Goal: Communication & Community: Answer question/provide support

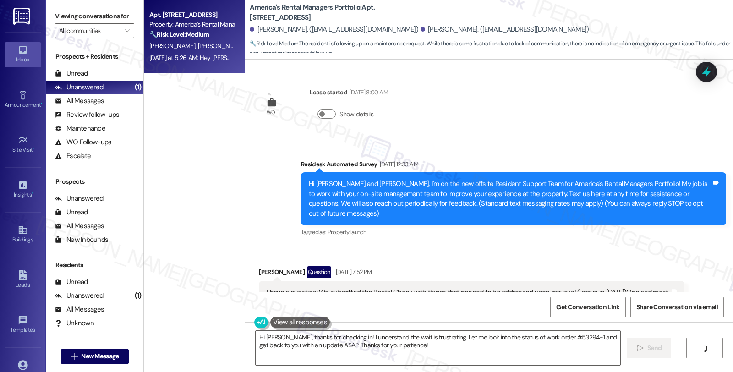
scroll to position [2296, 0]
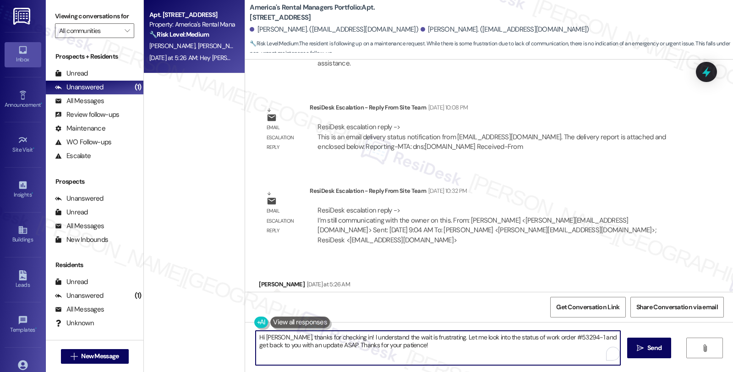
drag, startPoint x: 341, startPoint y: 337, endPoint x: 433, endPoint y: 339, distance: 92.1
click at [433, 338] on textarea "Hi [PERSON_NAME], thanks for checking in! I understand the wait is frustrating.…" at bounding box center [438, 348] width 365 height 34
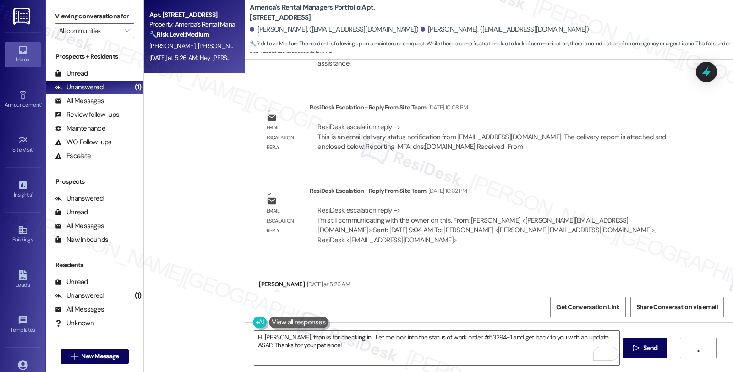
click at [351, 338] on textarea "Hi [PERSON_NAME], thanks for checking in! Let me look into the status of work o…" at bounding box center [436, 348] width 365 height 34
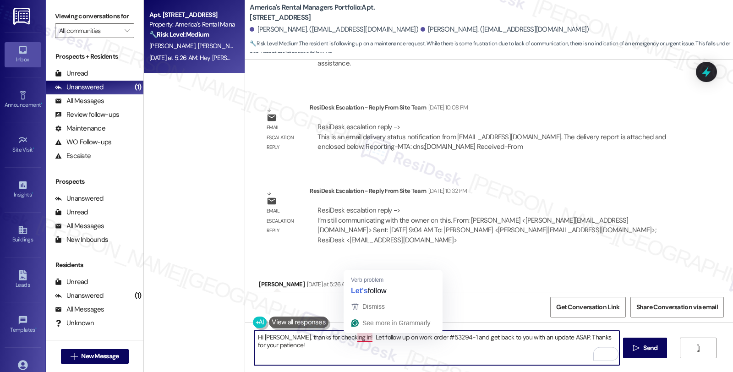
click at [349, 338] on textarea "Hi [PERSON_NAME], thanks for checking in! Let follow up on work order #53294-1 …" at bounding box center [436, 348] width 365 height 34
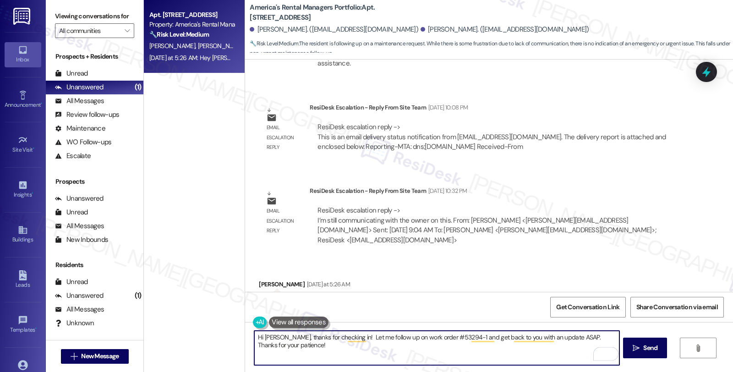
click at [495, 335] on textarea "Hi [PERSON_NAME], thanks for checking in! Let me follow up on work order #53294…" at bounding box center [436, 348] width 365 height 34
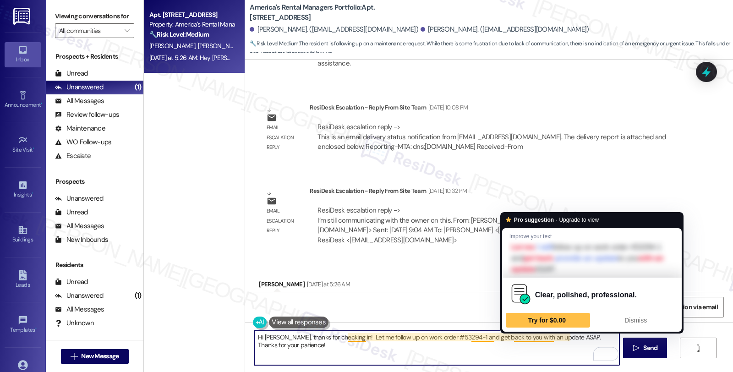
click at [509, 335] on textarea "Hi [PERSON_NAME], thanks for checking in! Let me follow up on work order #53294…" at bounding box center [436, 348] width 365 height 34
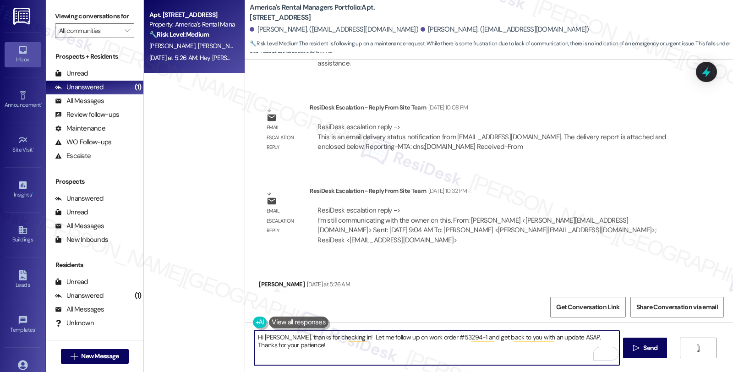
drag, startPoint x: 497, startPoint y: 337, endPoint x: 515, endPoint y: 338, distance: 17.4
click at [499, 337] on textarea "Hi [PERSON_NAME], thanks for checking in! Let me follow up on work order #53294…" at bounding box center [436, 348] width 365 height 34
drag, startPoint x: 507, startPoint y: 339, endPoint x: 532, endPoint y: 340, distance: 25.2
click at [508, 339] on textarea "Hi [PERSON_NAME], thanks for checking in! Let me follow up on work order #53294…" at bounding box center [436, 348] width 365 height 34
click at [469, 355] on textarea "Hi [PERSON_NAME], thanks for checking in! Let me follow up on work order #53294…" at bounding box center [436, 348] width 365 height 34
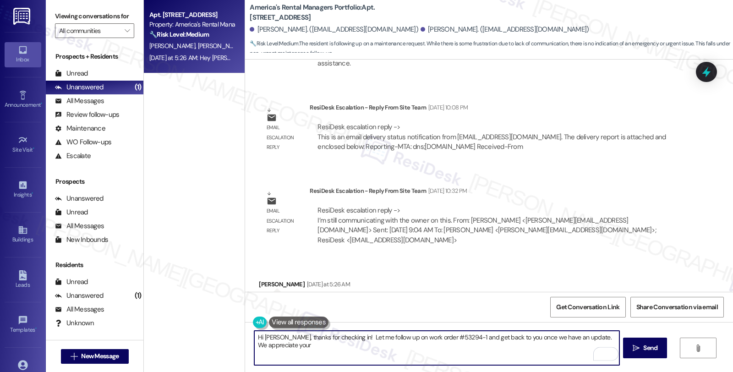
click at [316, 351] on textarea "Hi [PERSON_NAME], thanks for checking in! Let me follow up on work order #53294…" at bounding box center [436, 348] width 365 height 34
click at [349, 347] on textarea "Hi [PERSON_NAME], thanks for checking in! Let me follow up on work order #53294…" at bounding box center [436, 348] width 365 height 34
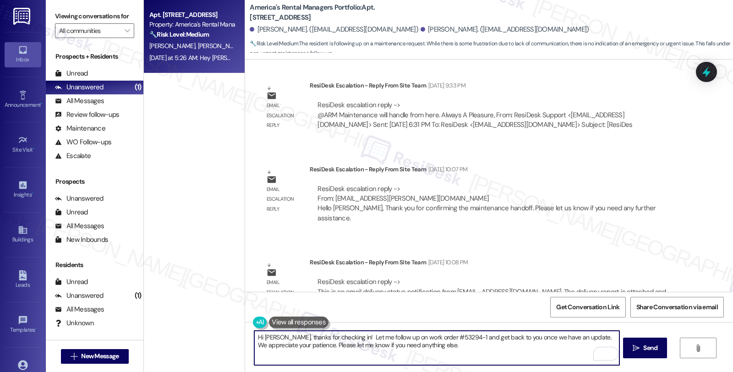
scroll to position [1990, 0]
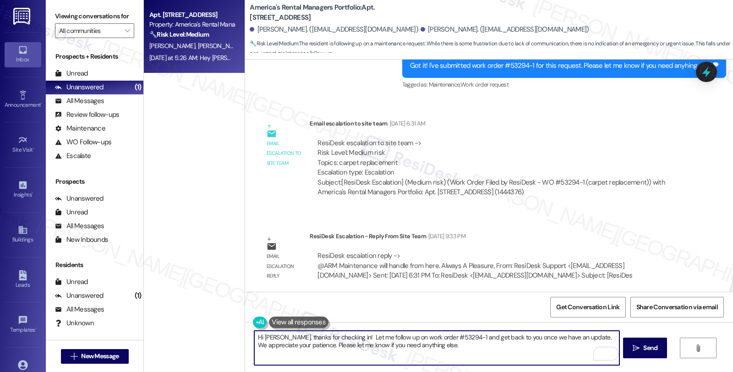
click at [452, 337] on textarea "Hi [PERSON_NAME], thanks for checking in! Let me follow up on work order #53294…" at bounding box center [436, 348] width 365 height 34
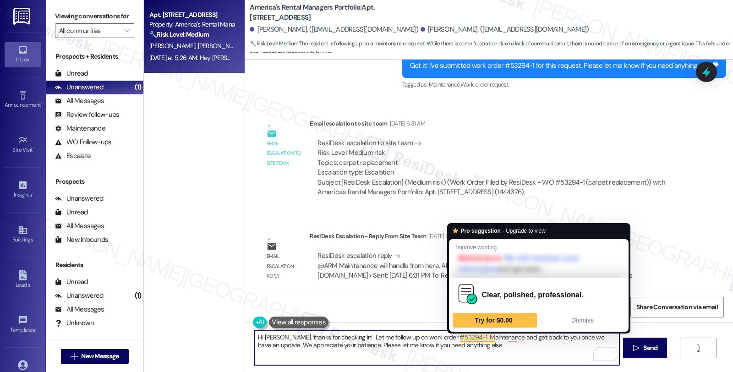
click at [474, 337] on textarea "Hi [PERSON_NAME], thanks for checking in! Let me follow up on work order #53294…" at bounding box center [436, 348] width 365 height 34
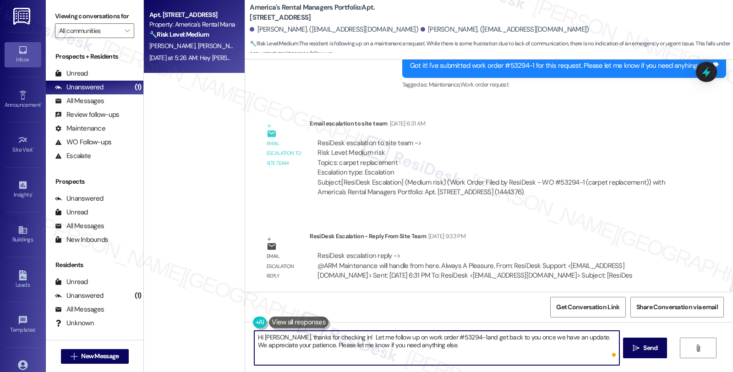
type textarea "Hi [PERSON_NAME], thanks for checking in! Let me follow up on work order #53294…"
click at [483, 349] on textarea "Hi [PERSON_NAME], thanks for checking in! Let me follow up on work order #53294…" at bounding box center [436, 348] width 365 height 34
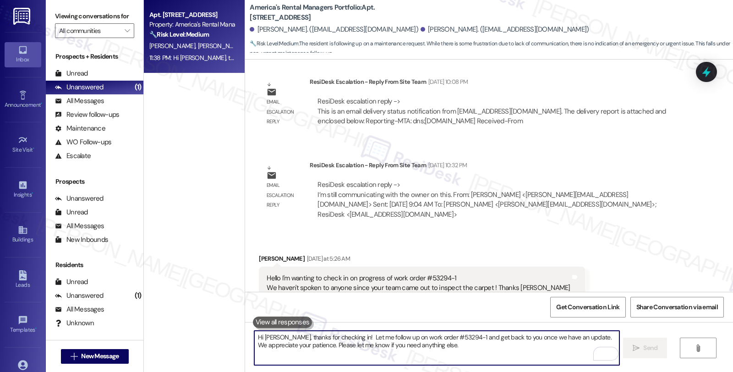
scroll to position [2320, 0]
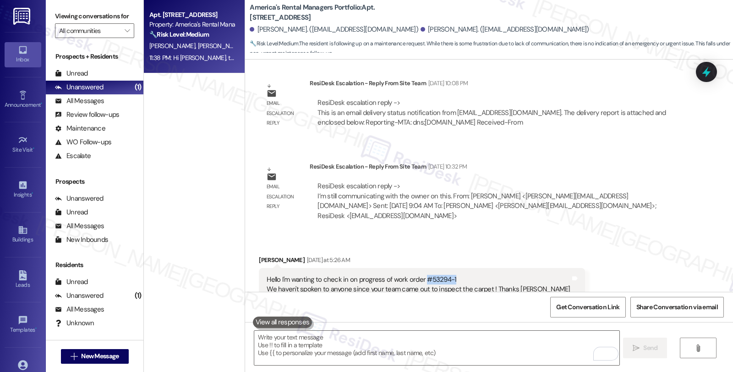
drag, startPoint x: 417, startPoint y: 230, endPoint x: 456, endPoint y: 230, distance: 38.9
click at [456, 275] on div "Hello I'm wanting to check in on progress of work order #53294-1 We haven't spo…" at bounding box center [418, 285] width 303 height 20
copy div "#53294-1"
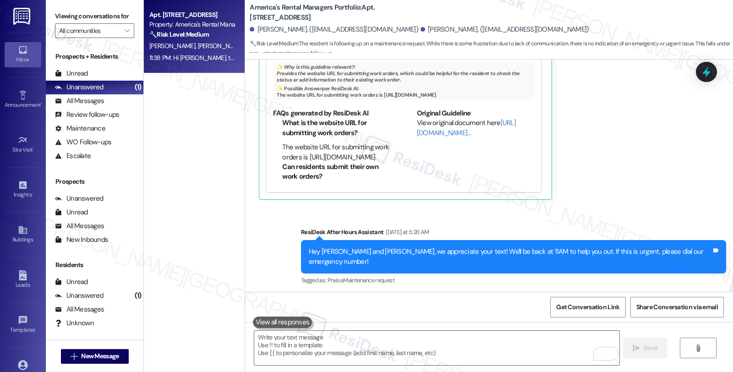
scroll to position [2624, 0]
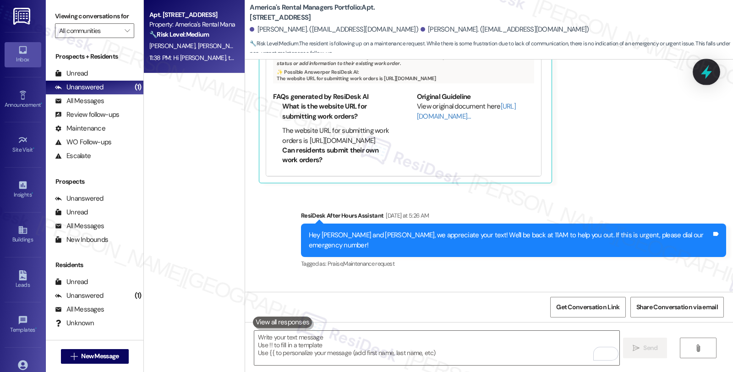
click at [704, 79] on icon at bounding box center [707, 72] width 16 height 16
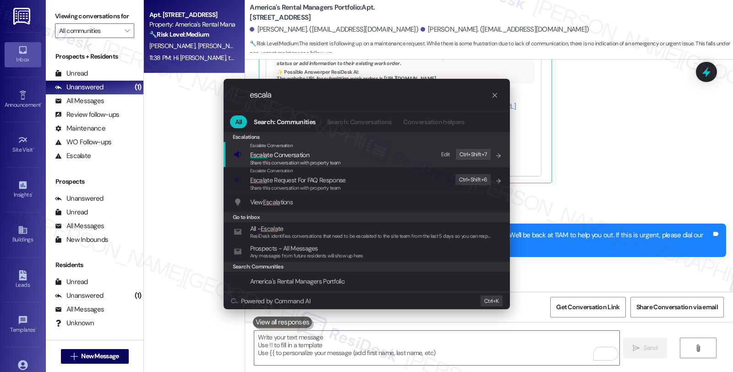
type input "escala"
click at [306, 159] on span "Share this conversation with property team" at bounding box center [295, 162] width 91 height 6
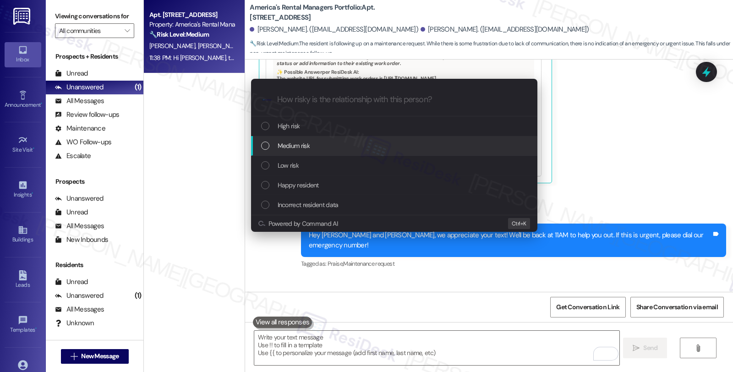
click at [306, 148] on span "Medium risk" at bounding box center [294, 146] width 32 height 10
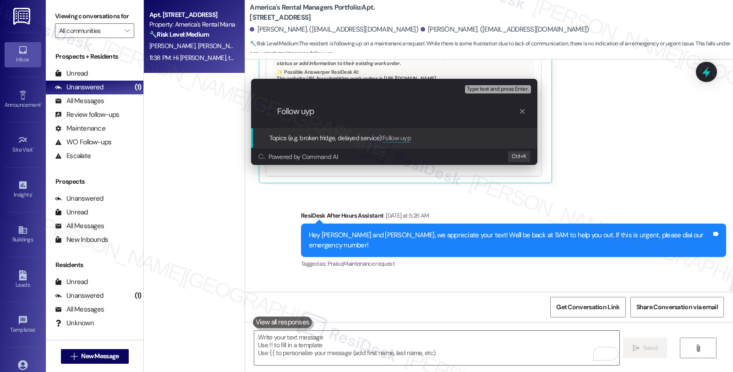
paste input "#53294-1"
click at [307, 115] on input "Follow uyp #53294-1" at bounding box center [397, 112] width 241 height 10
click at [390, 108] on input "Follow up #53294-1" at bounding box center [397, 112] width 241 height 10
click at [373, 113] on input "Follow up #53294-1 (carpect replacement)" at bounding box center [397, 112] width 241 height 10
type input "Follow up #53294-1 (carpet replacement)"
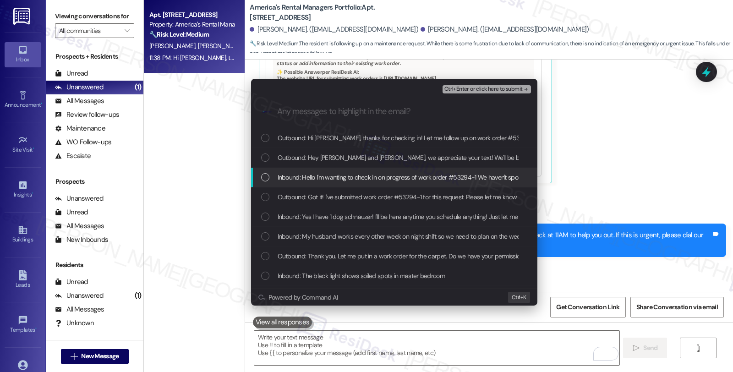
click at [309, 175] on span "Inbound: Hello I'm wanting to check in on progress of work order #53294-1 We ha…" at bounding box center [516, 177] width 477 height 10
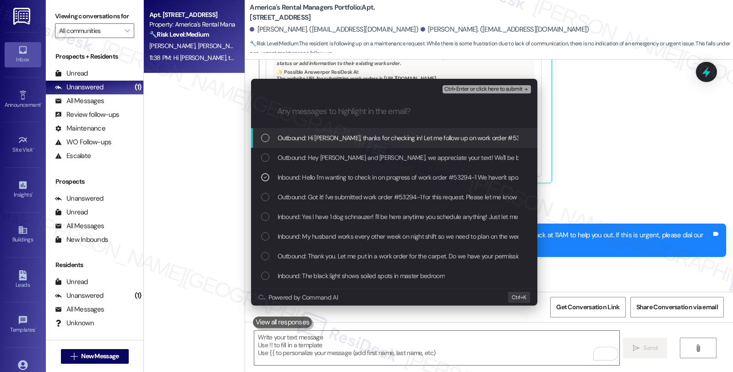
click at [474, 89] on span "Ctrl+Enter or click here to submit" at bounding box center [483, 89] width 78 height 6
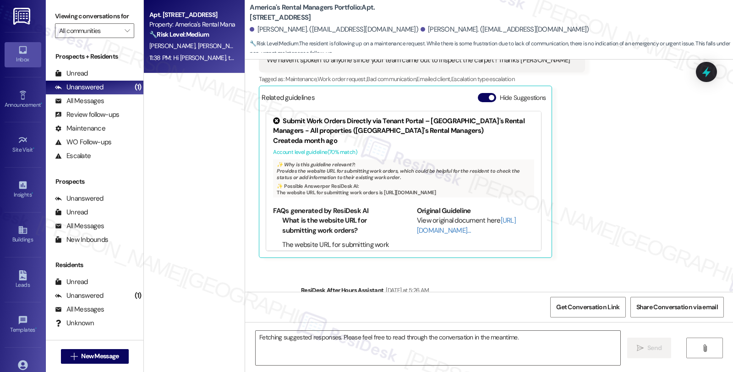
scroll to position [2473, 0]
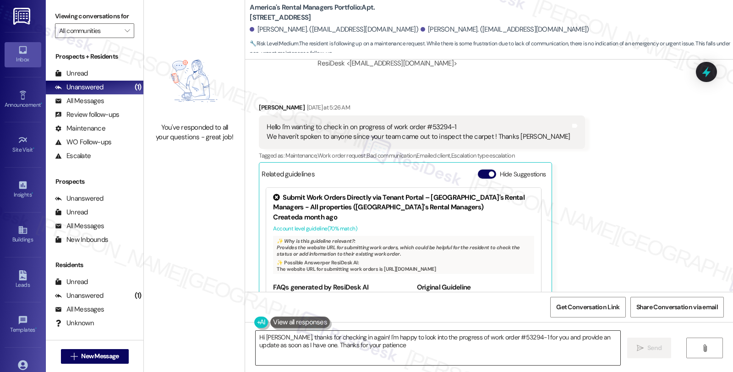
type textarea "Hi [PERSON_NAME], thanks for checking in again! I'm happy to look into the prog…"
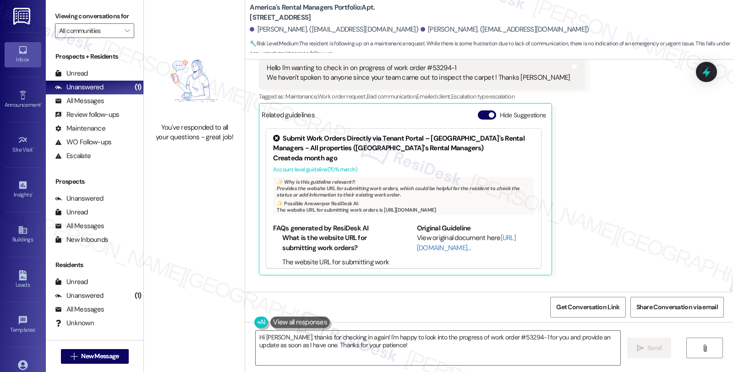
scroll to position [2638, 0]
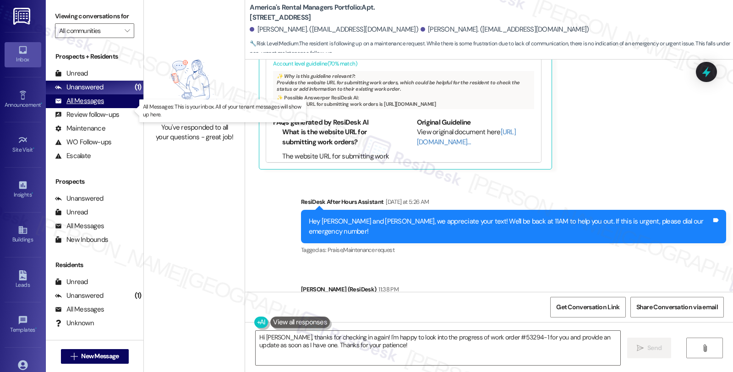
click at [105, 108] on div "All Messages (undefined)" at bounding box center [95, 101] width 98 height 14
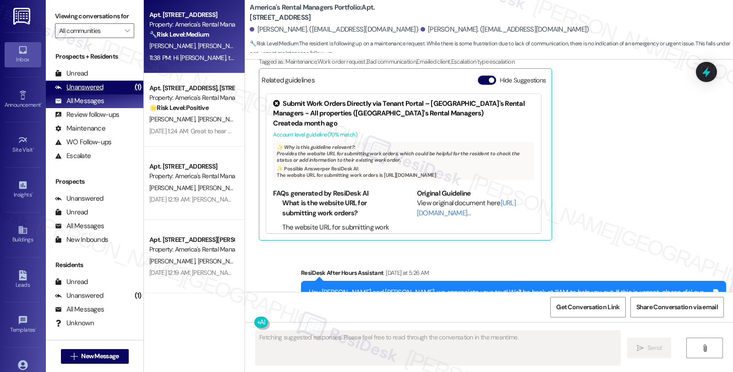
click at [102, 92] on div "Unanswered" at bounding box center [79, 87] width 49 height 10
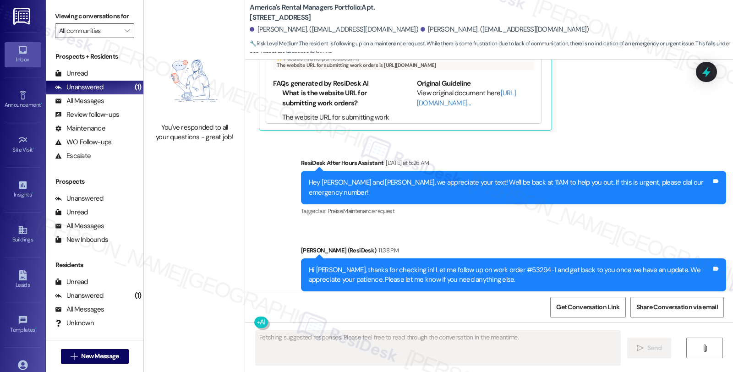
scroll to position [2824, 0]
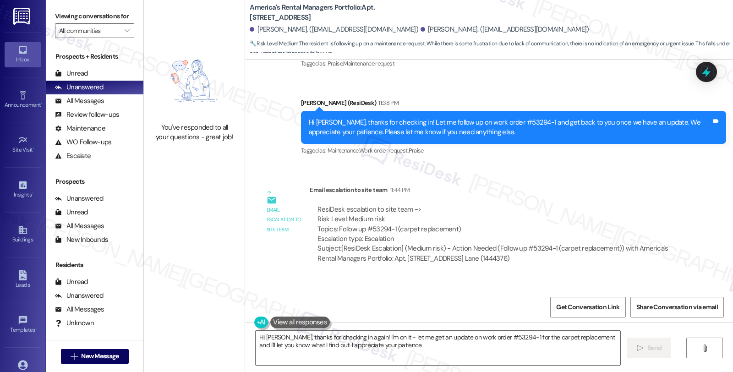
type textarea "Hi [PERSON_NAME], thanks for checking in again! I'm on it - let me get an updat…"
